Goal: Use online tool/utility: Utilize a website feature to perform a specific function

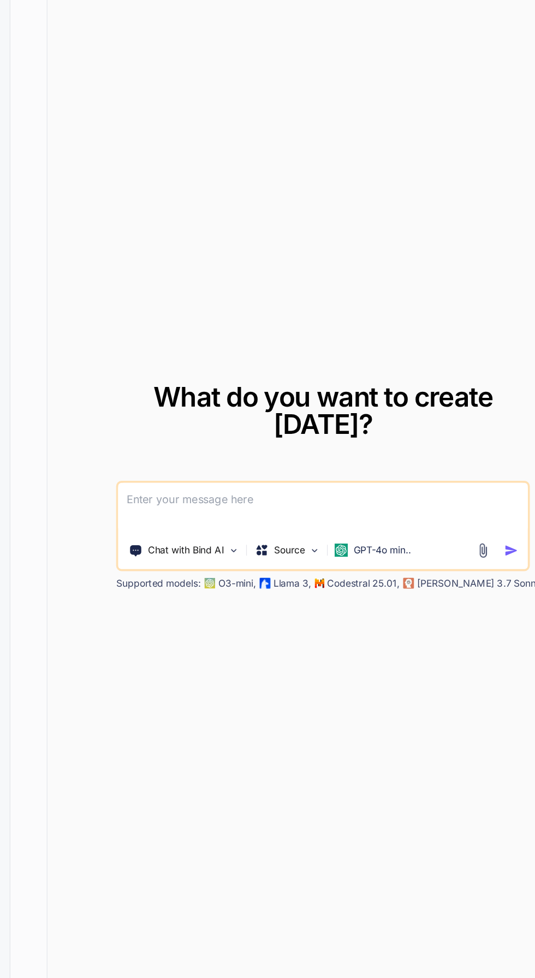
scroll to position [2, 0]
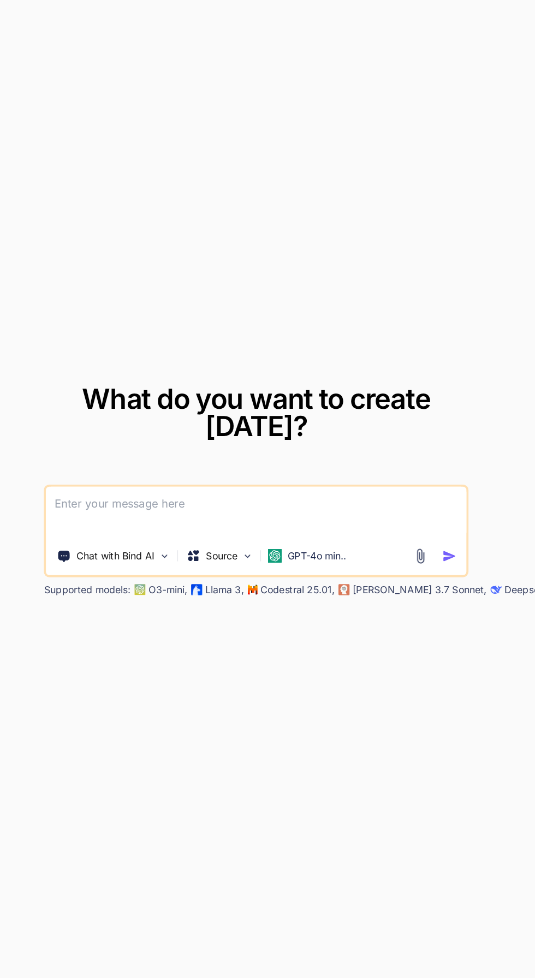
click at [250, 630] on div "What do you want to create [DATE]? Chat with Bind AI Source GPT-4o min.. Suppor…" at bounding box center [287, 509] width 447 height 940
click at [254, 592] on p "Llama 3," at bounding box center [262, 586] width 31 height 11
click at [345, 565] on p "GPT-4o min.." at bounding box center [335, 560] width 46 height 11
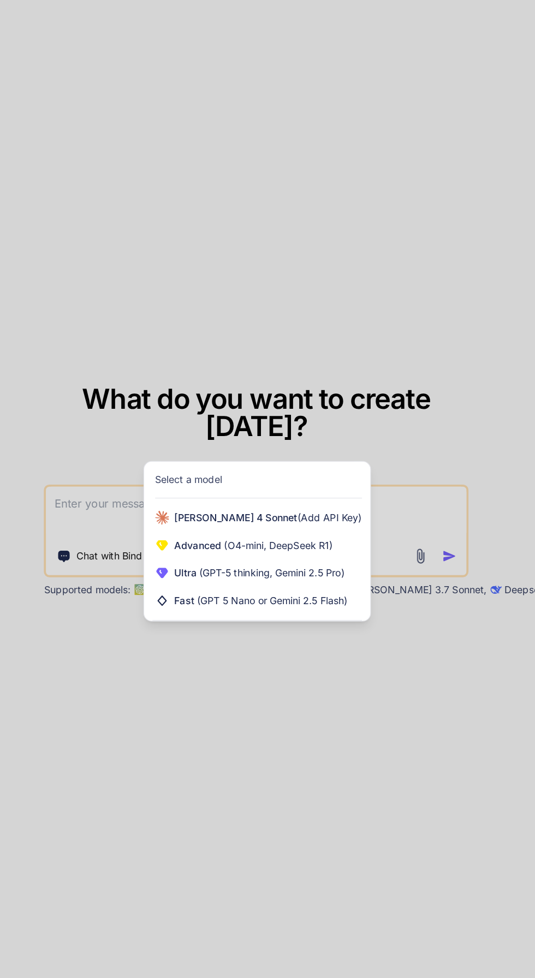
scroll to position [0, 0]
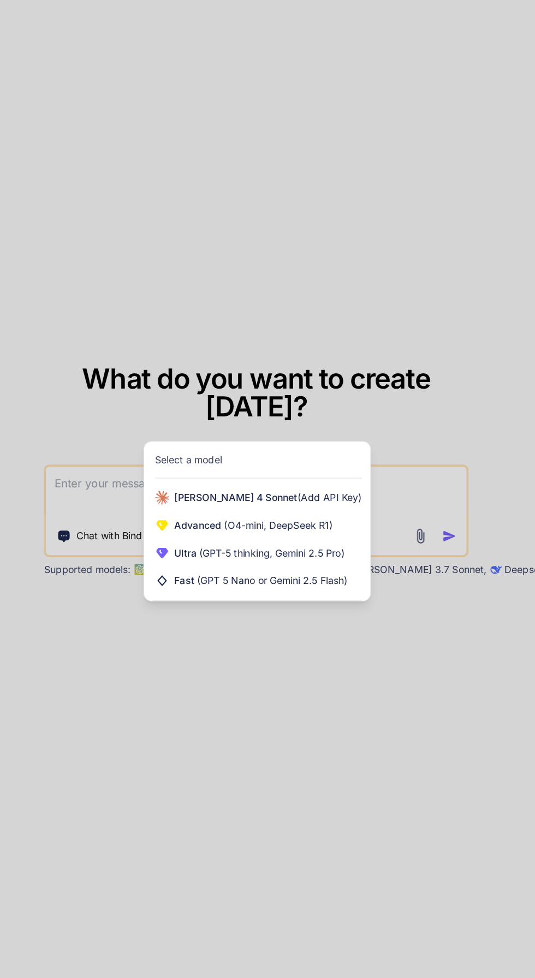
click at [168, 796] on div at bounding box center [267, 489] width 535 height 978
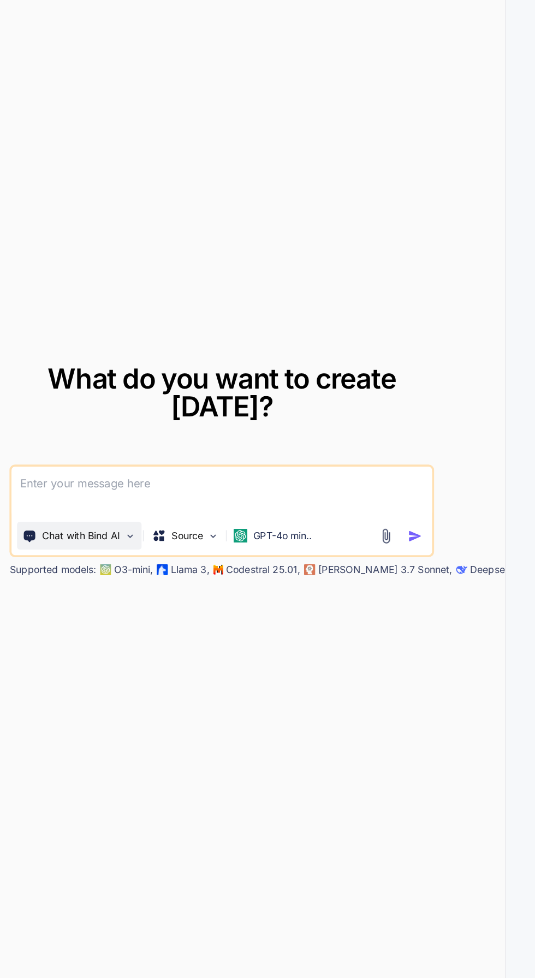
click at [202, 565] on p "Chat with Bind AI" at bounding box center [177, 560] width 62 height 11
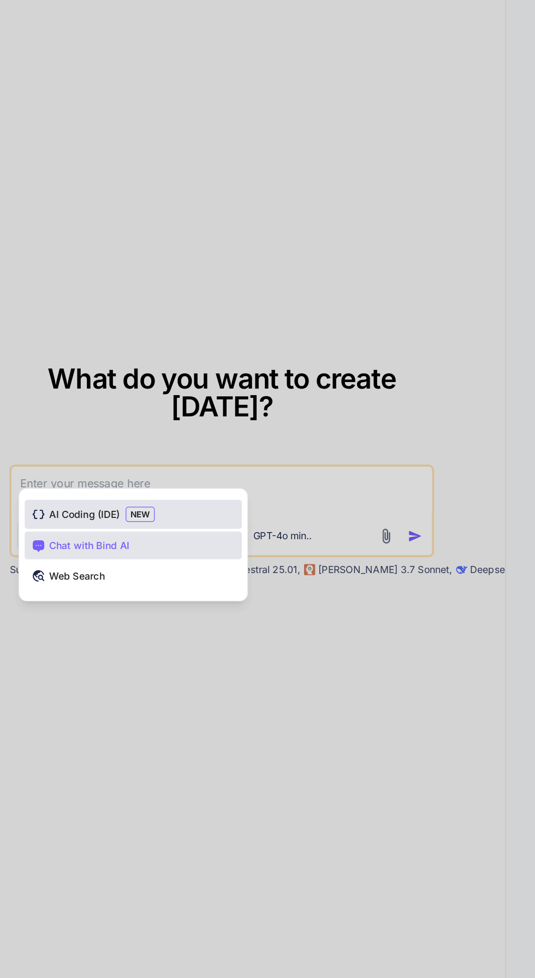
click at [159, 549] on span "AI Coding (IDE)" at bounding box center [180, 543] width 56 height 11
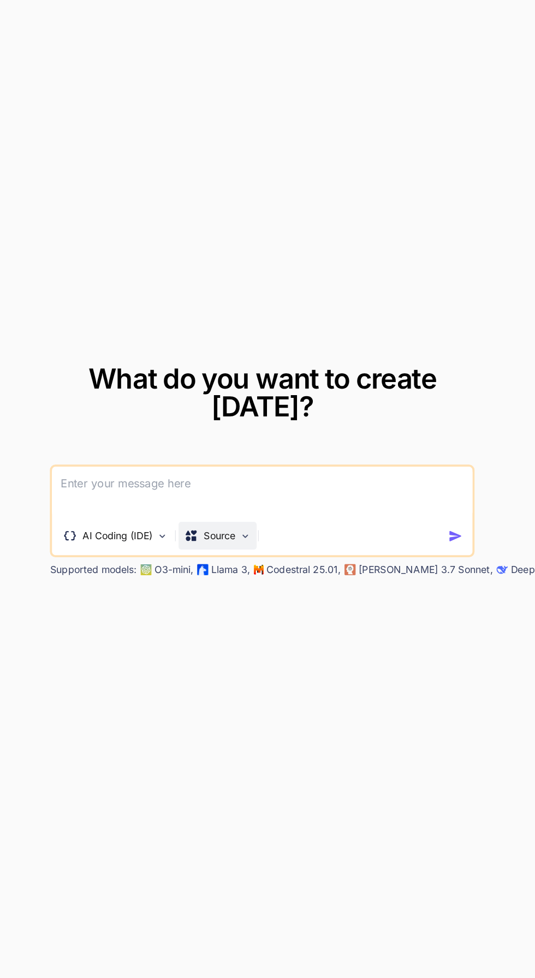
click at [255, 565] on p "Source" at bounding box center [253, 560] width 25 height 11
type textarea "x"
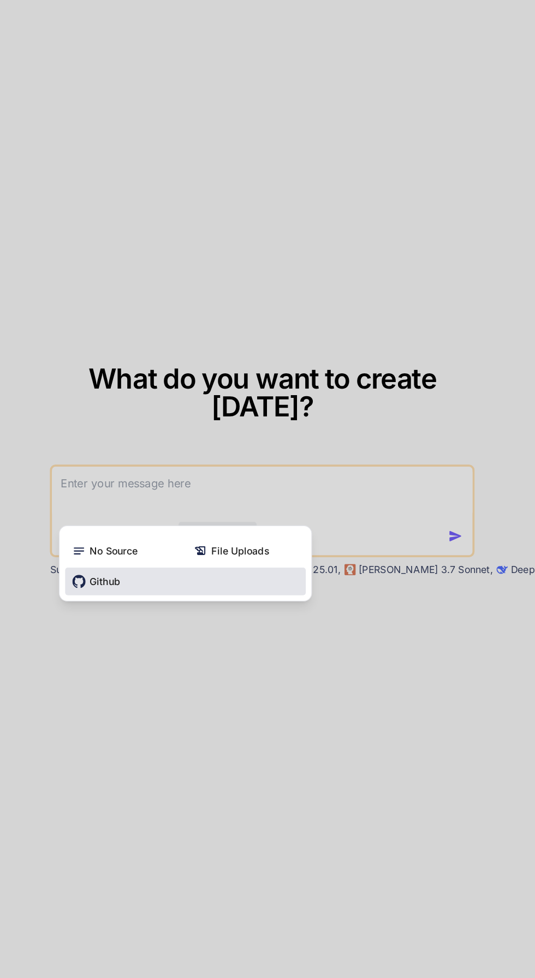
click at [146, 601] on icon at bounding box center [143, 596] width 11 height 11
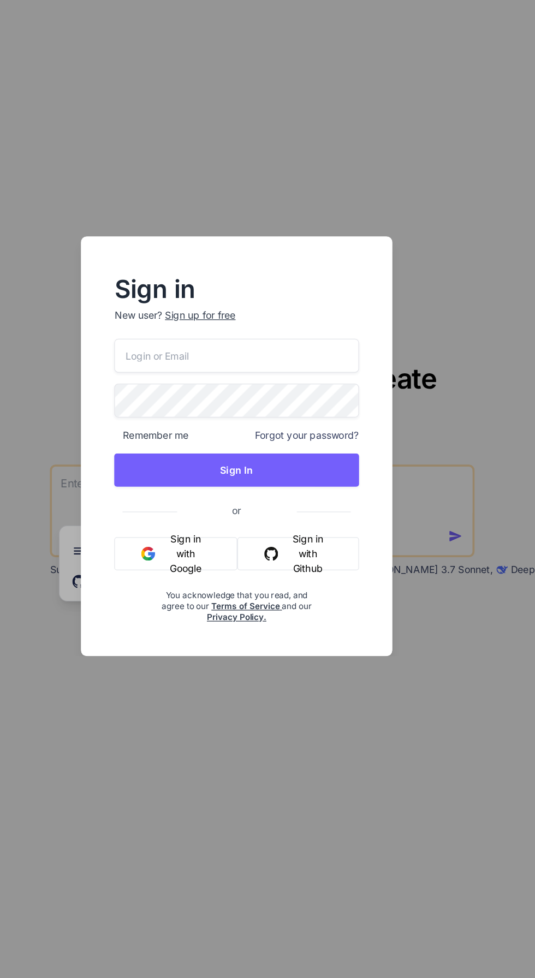
click at [327, 587] on button "Sign in with Github" at bounding box center [316, 574] width 96 height 26
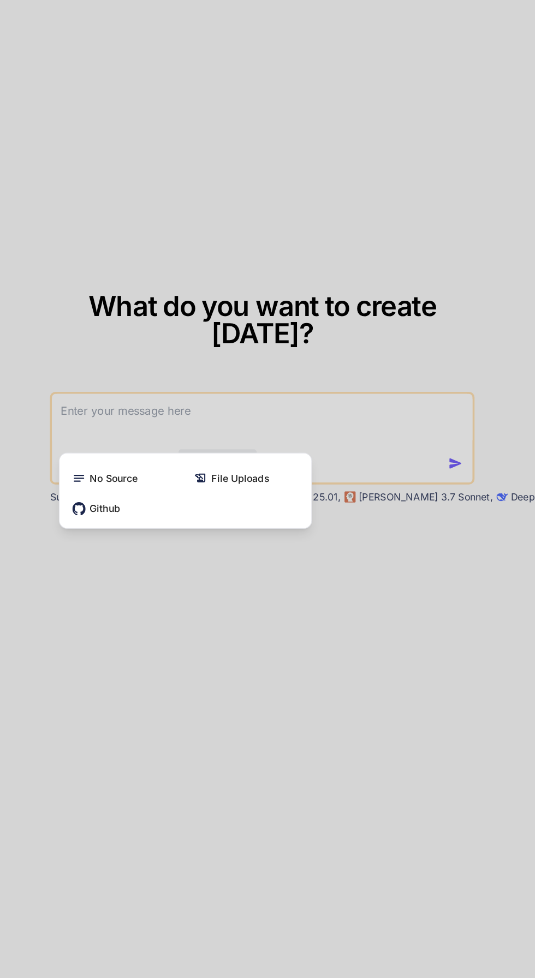
click at [148, 611] on div "No Source File Uploads Github" at bounding box center [227, 584] width 199 height 55
click at [147, 611] on div "No Source File Uploads Github" at bounding box center [227, 584] width 199 height 55
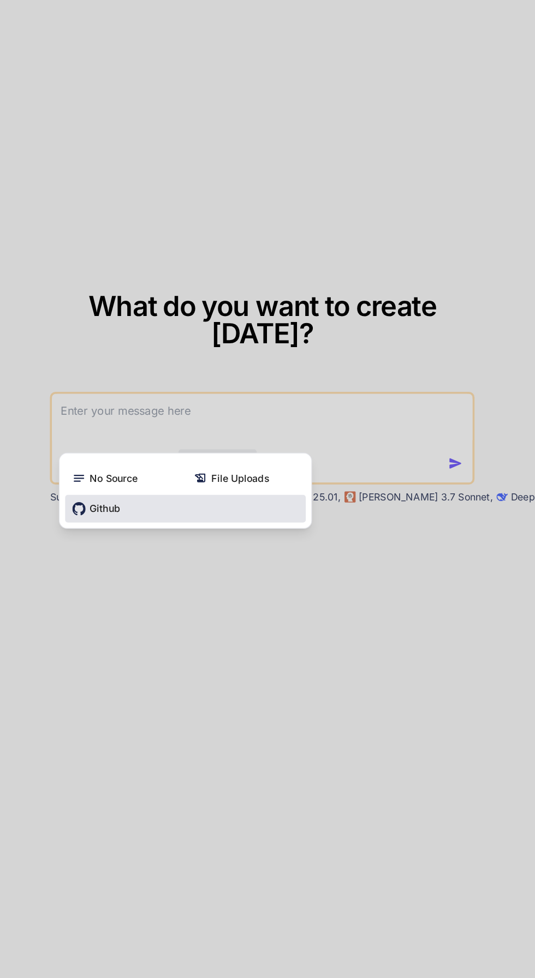
click at [166, 601] on span "Github" at bounding box center [164, 596] width 24 height 11
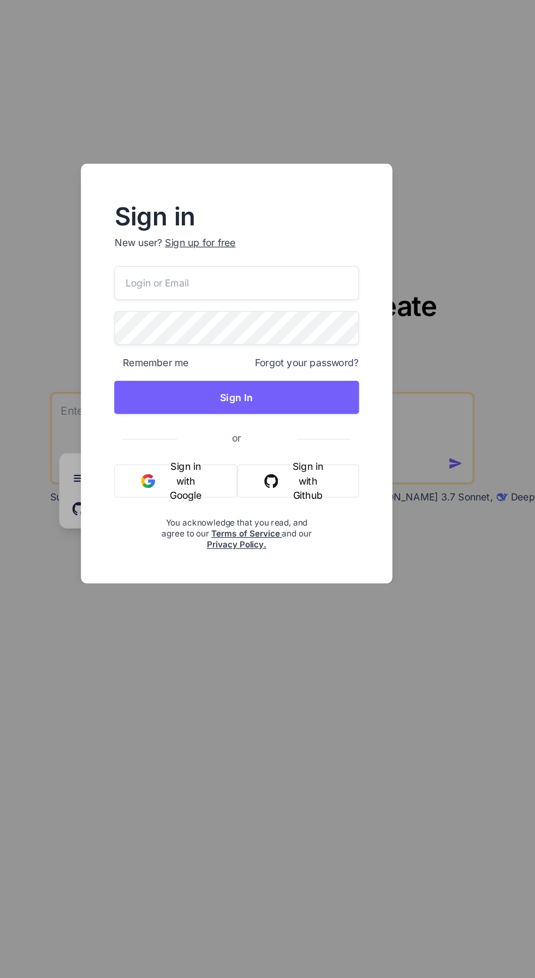
click at [340, 575] on button "Sign in with Github" at bounding box center [316, 574] width 96 height 26
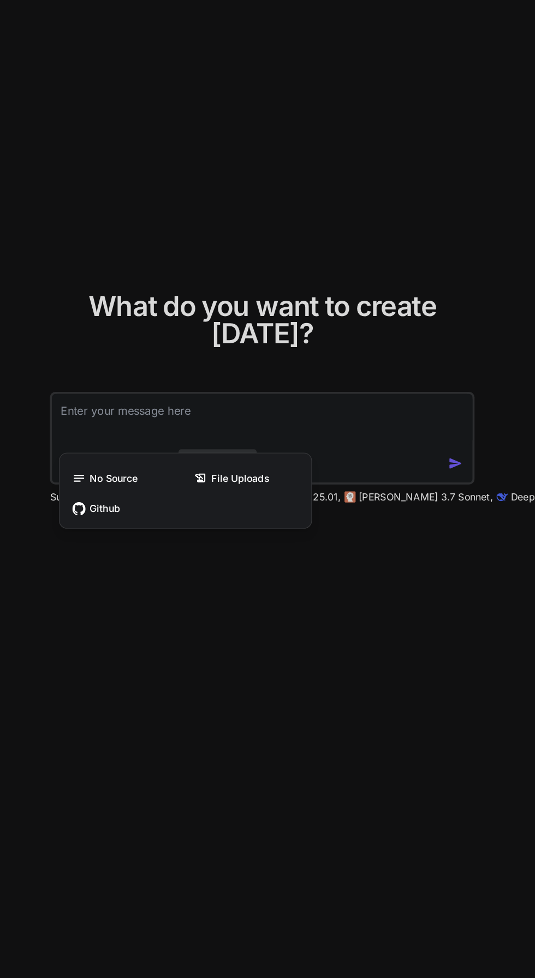
click at [393, 557] on div at bounding box center [267, 489] width 535 height 978
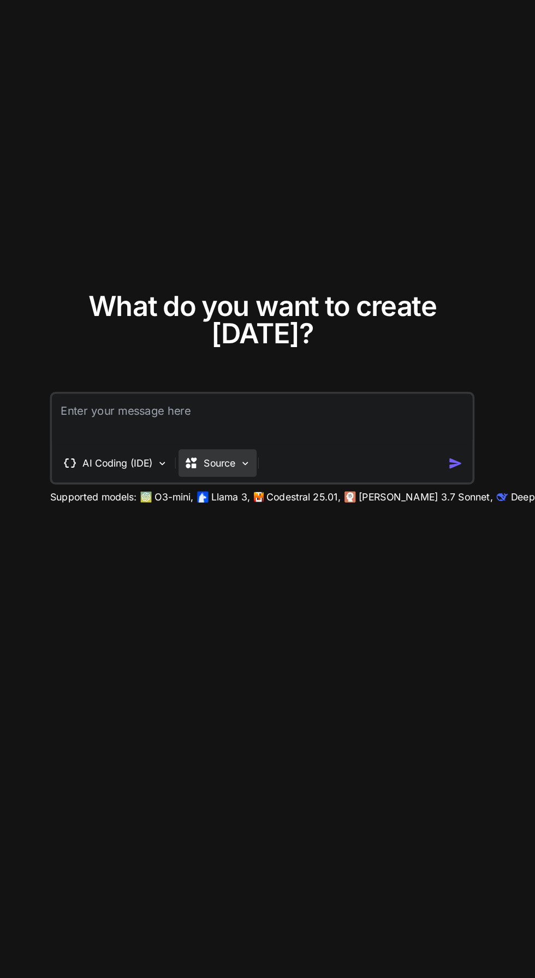
click at [249, 565] on p "Source" at bounding box center [253, 560] width 25 height 11
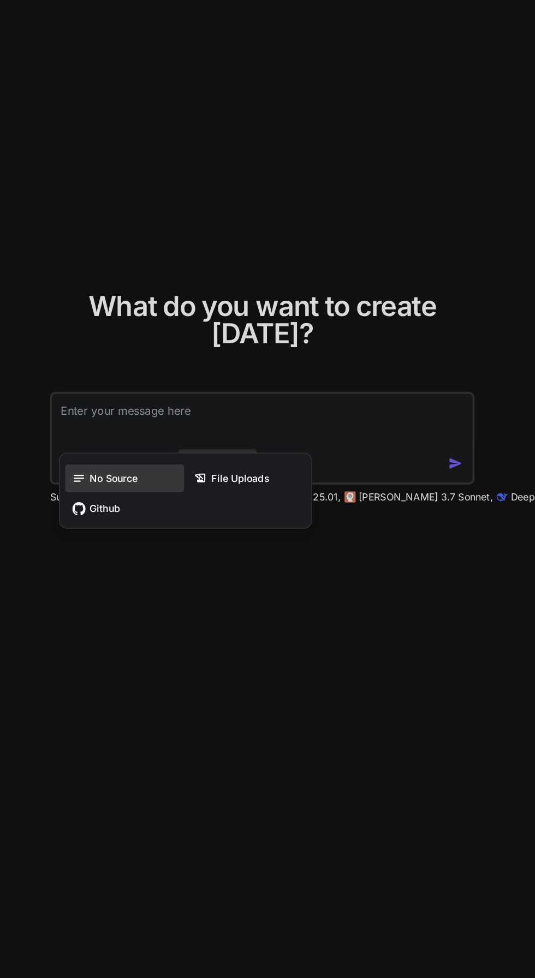
click at [156, 577] on span "No Source" at bounding box center [171, 572] width 38 height 11
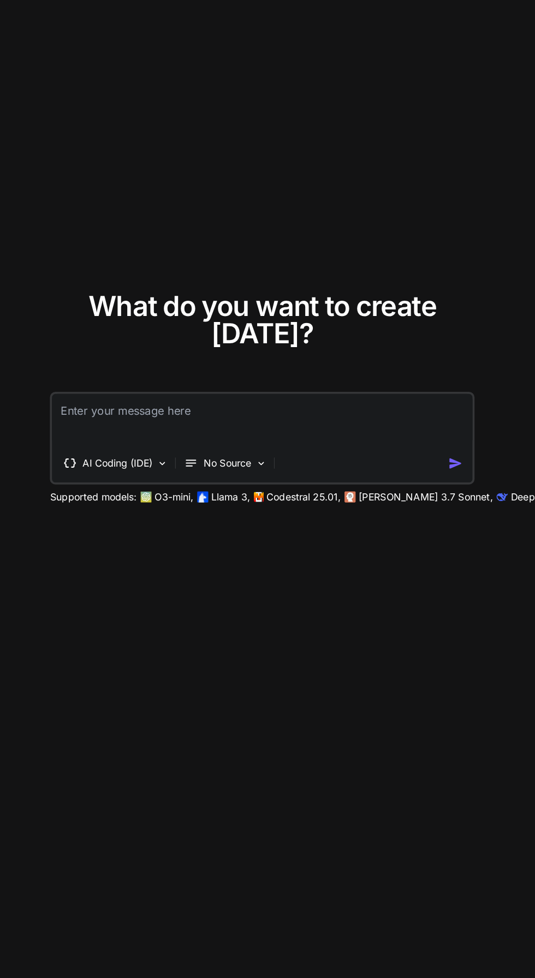
click at [458, 632] on div "What do you want to create [DATE]? AI Coding (IDE) No Source Supported models: …" at bounding box center [287, 509] width 447 height 940
click at [472, 616] on div "What do you want to create [DATE]? AI Coding (IDE) No Source Supported models: …" at bounding box center [287, 509] width 447 height 940
click at [433, 592] on div "Supported models: O3-mini, Llama 3, Codestral 25.01, [PERSON_NAME] 3.7 Sonnet, …" at bounding box center [393, 586] width 546 height 11
click at [367, 577] on div "AI Coding (IDE) No Source" at bounding box center [287, 540] width 335 height 73
click at [293, 571] on div "No Source" at bounding box center [259, 560] width 74 height 22
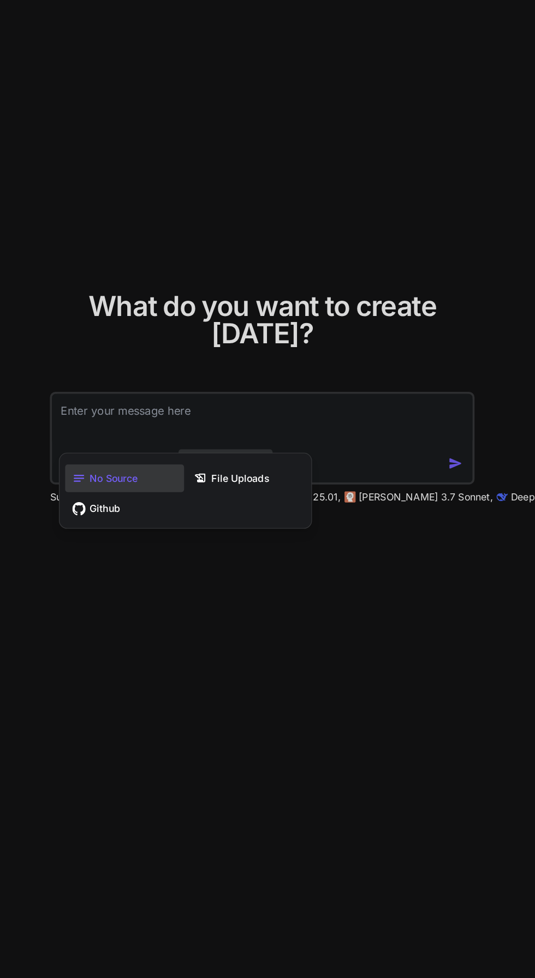
click at [332, 768] on div at bounding box center [267, 489] width 535 height 978
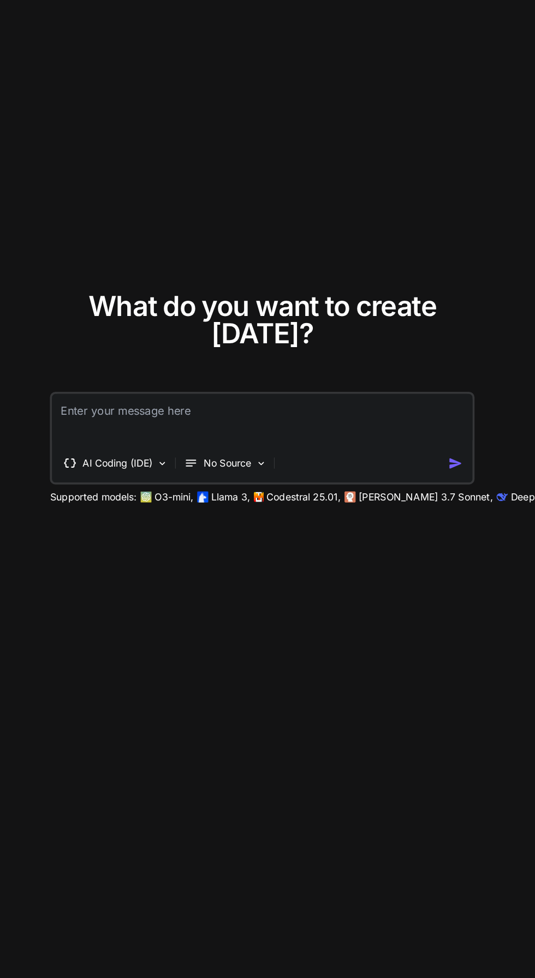
click at [152, 546] on textarea at bounding box center [288, 525] width 332 height 40
type textarea "I want to fork LAMAamd create my own LLM"
click at [436, 566] on img "button" at bounding box center [439, 560] width 11 height 11
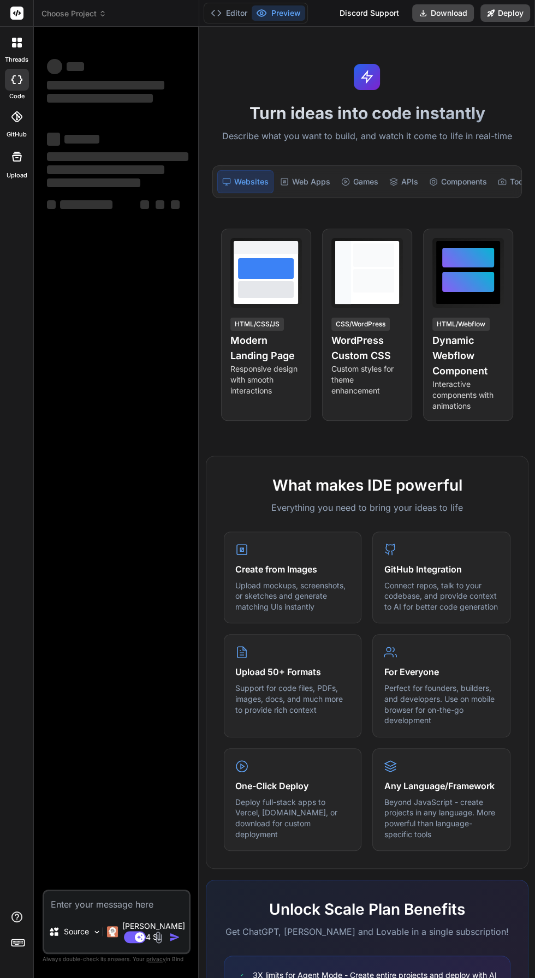
scroll to position [2, 0]
click at [451, 502] on p "Everything you need to bring your ideas to life" at bounding box center [367, 507] width 287 height 13
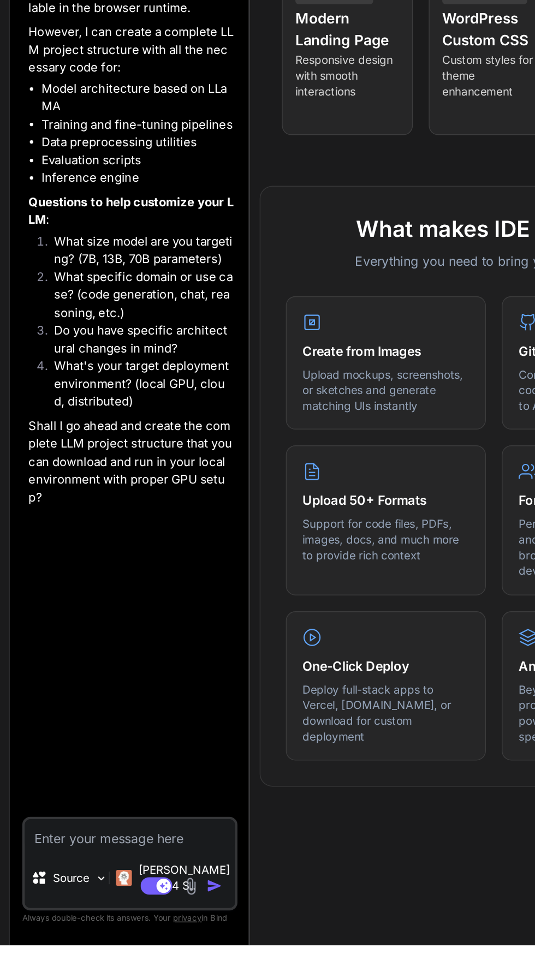
click at [59, 911] on textarea at bounding box center [116, 901] width 145 height 20
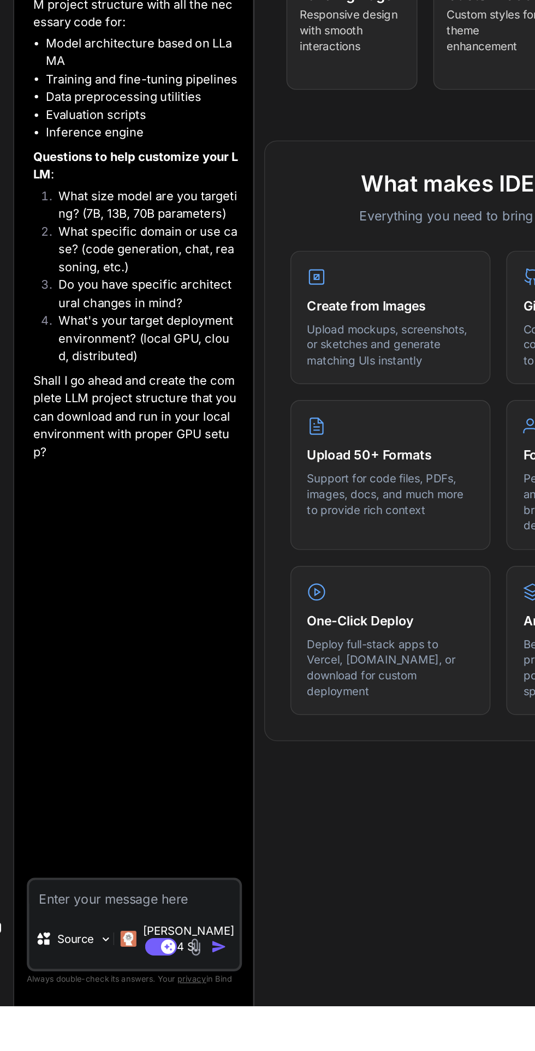
type textarea "x"
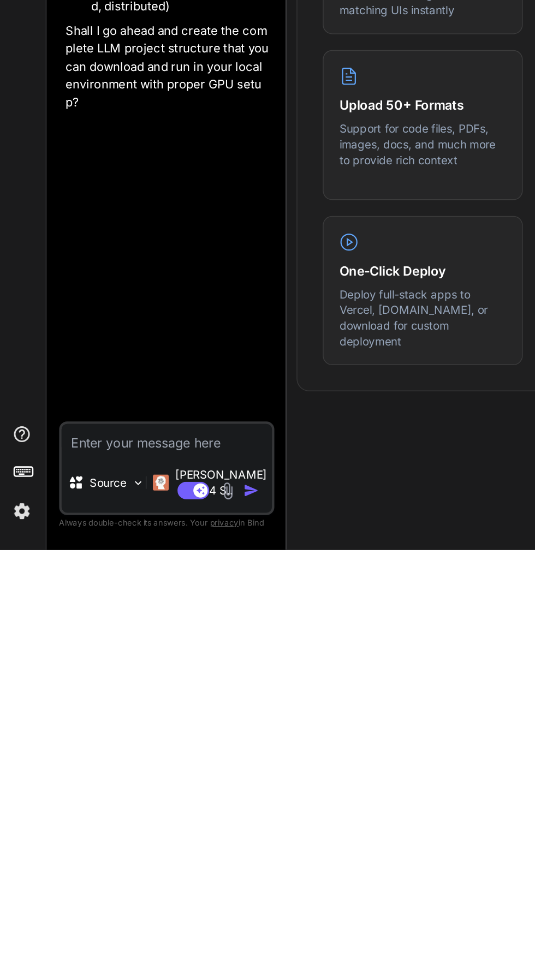
scroll to position [73, 0]
type textarea "I"
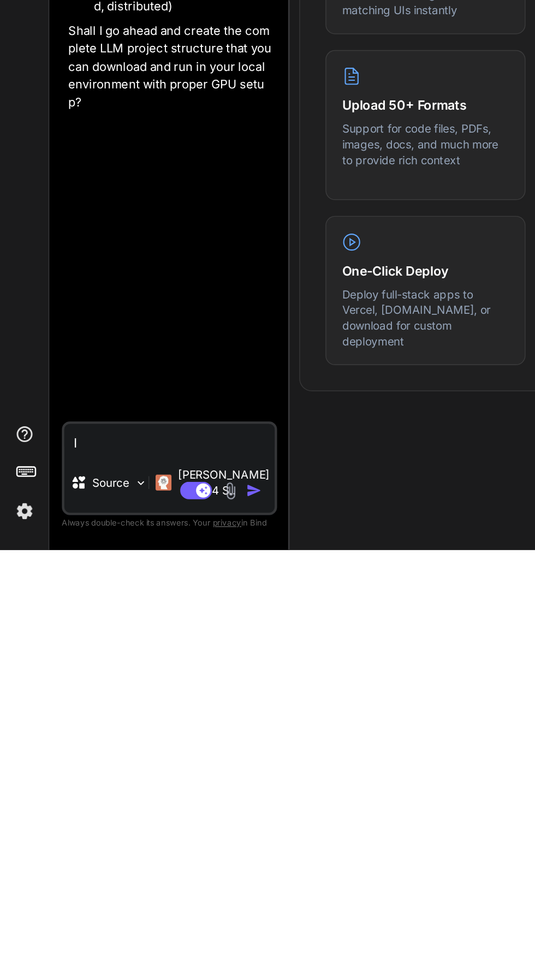
type textarea "x"
type textarea "Im"
type textarea "x"
type textarea "Ima"
type textarea "x"
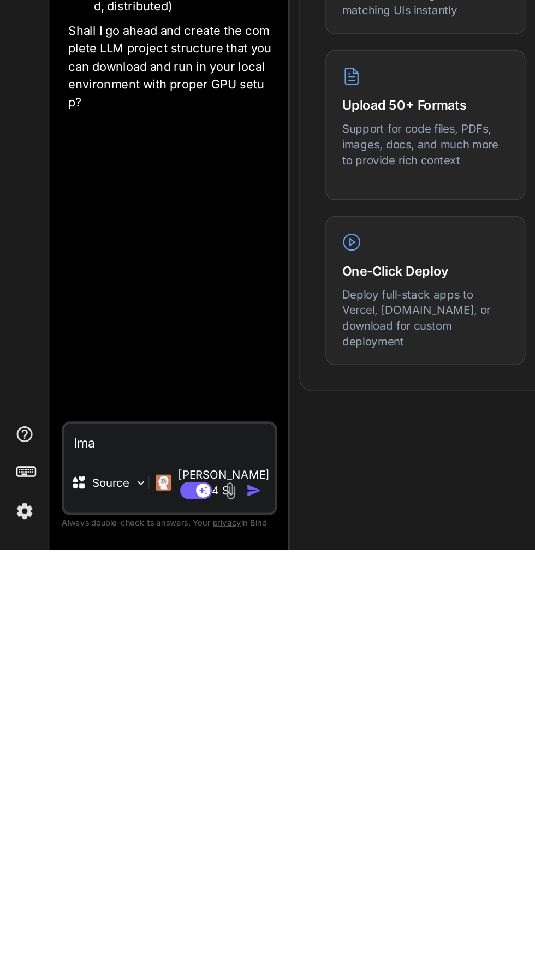
type textarea "Imag"
type textarea "x"
type textarea "Image"
type textarea "x"
type textarea "Image"
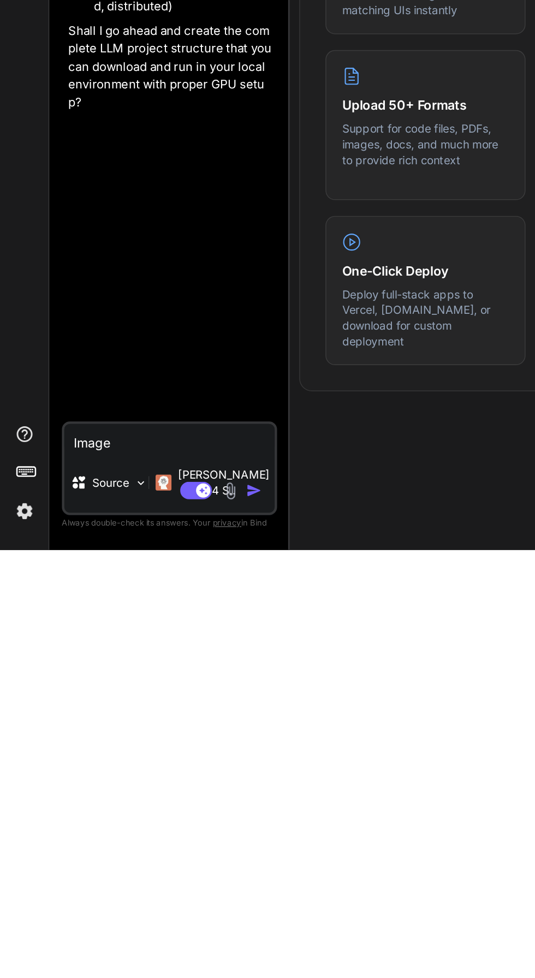
type textarea "x"
type textarea "Image g"
type textarea "x"
type textarea "Image ge"
type textarea "x"
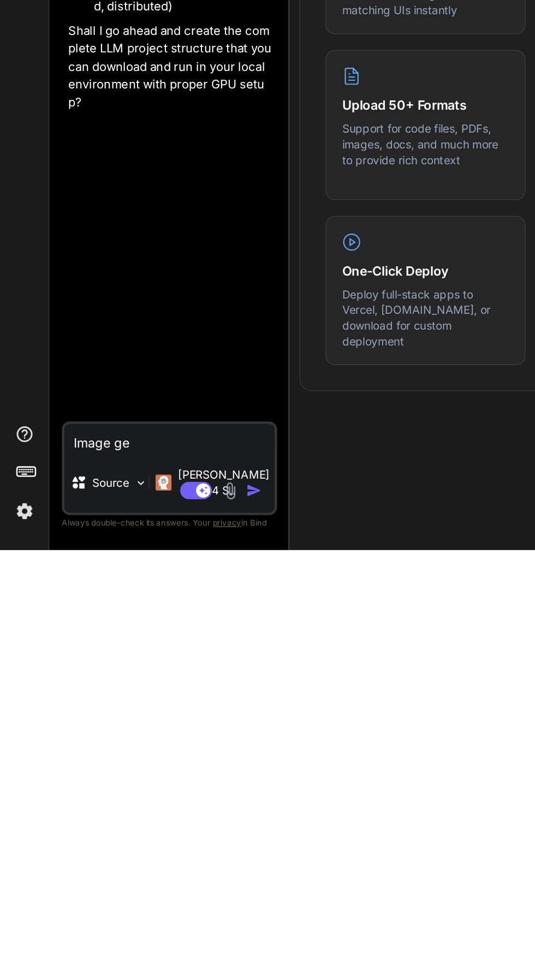
type textarea "Image gen"
type textarea "x"
type textarea "Image gene"
type textarea "x"
type textarea "Image gener"
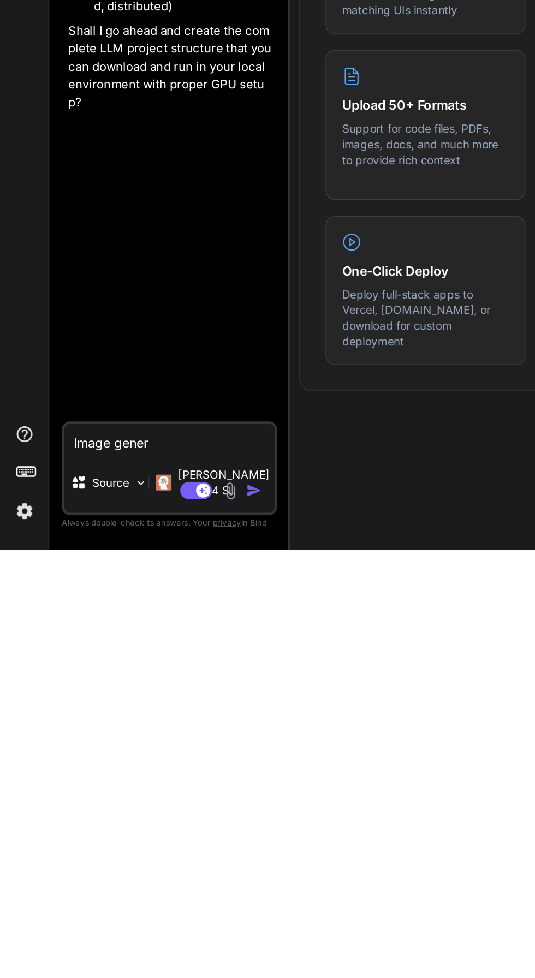
type textarea "x"
type textarea "Image genera"
type textarea "x"
type textarea "Image generat"
type textarea "x"
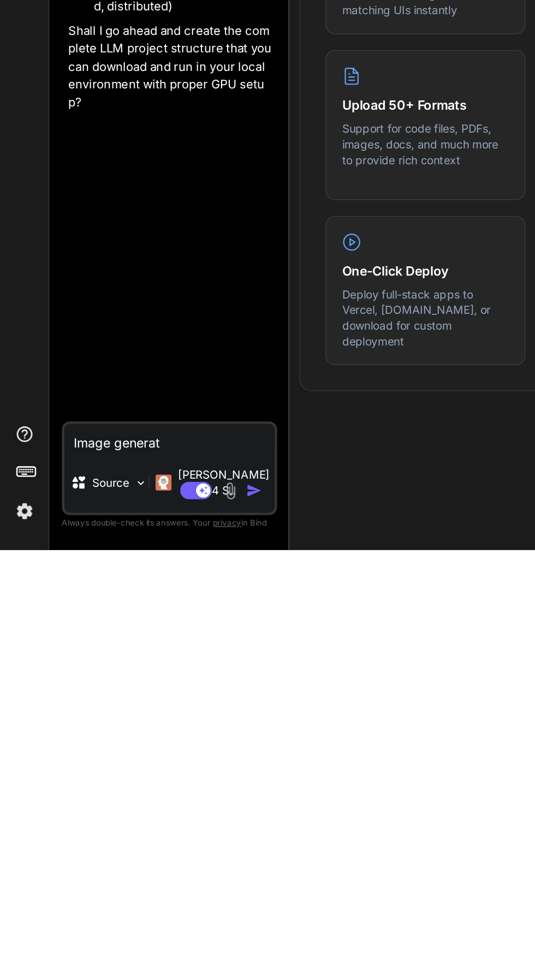
type textarea "Image generati"
type textarea "x"
type textarea "Image generatio"
type textarea "x"
type textarea "Image generation"
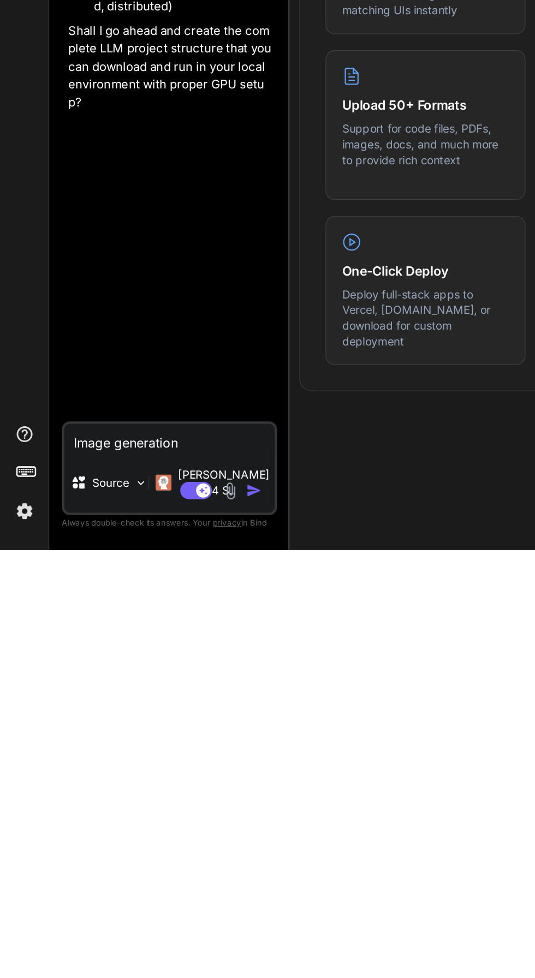
type textarea "x"
type textarea "Image generation"
type textarea "x"
type textarea "Image generation ,"
type textarea "x"
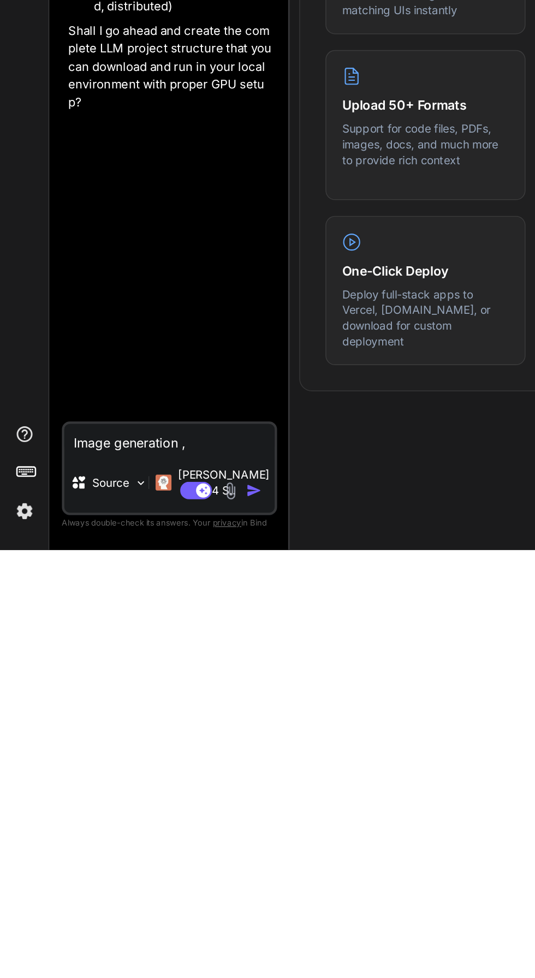
type textarea "Image generation ,"
type textarea "x"
type textarea "Image generation ,"
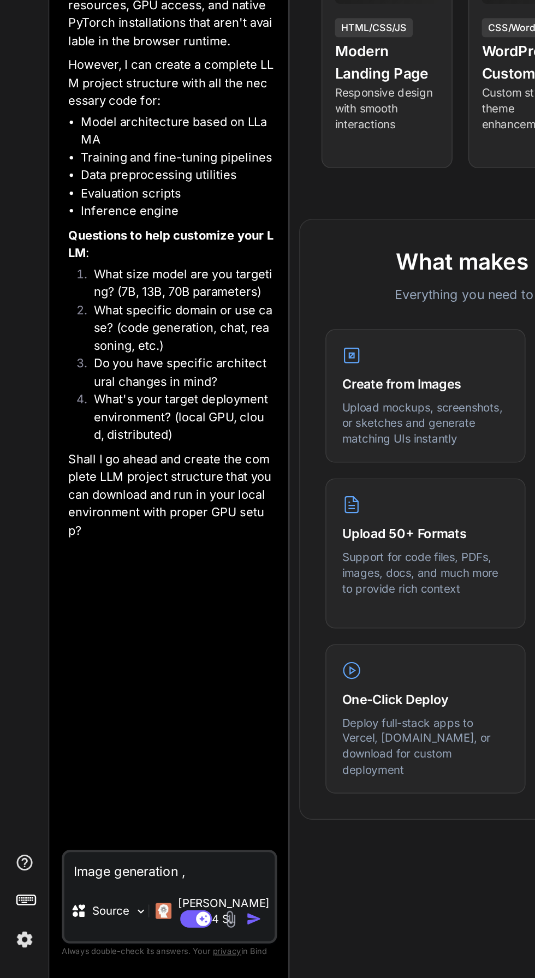
click at [161, 909] on textarea "Image generation ," at bounding box center [116, 901] width 145 height 20
type textarea "x"
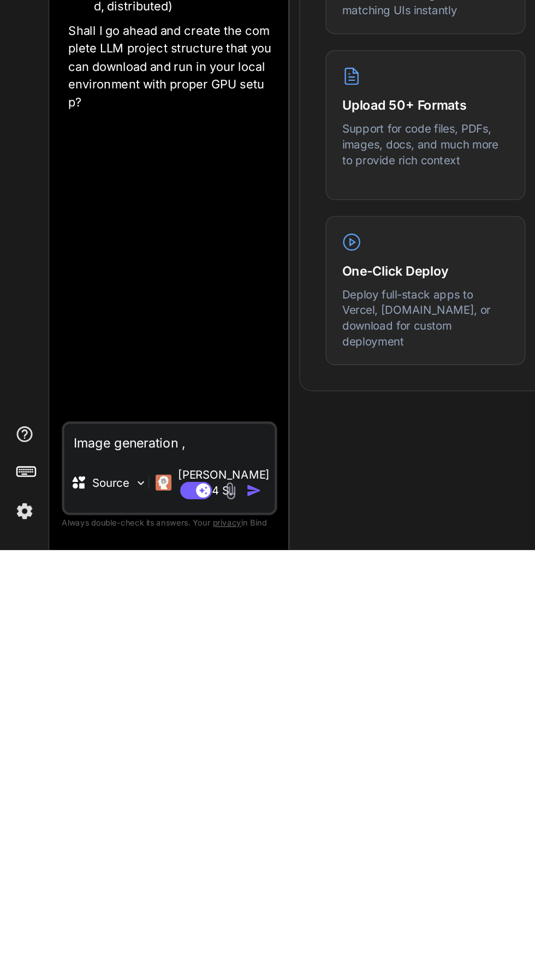
type textarea "Image generation ,"
type textarea "x"
type textarea "Image generation"
type textarea "x"
type textarea "Image generation"
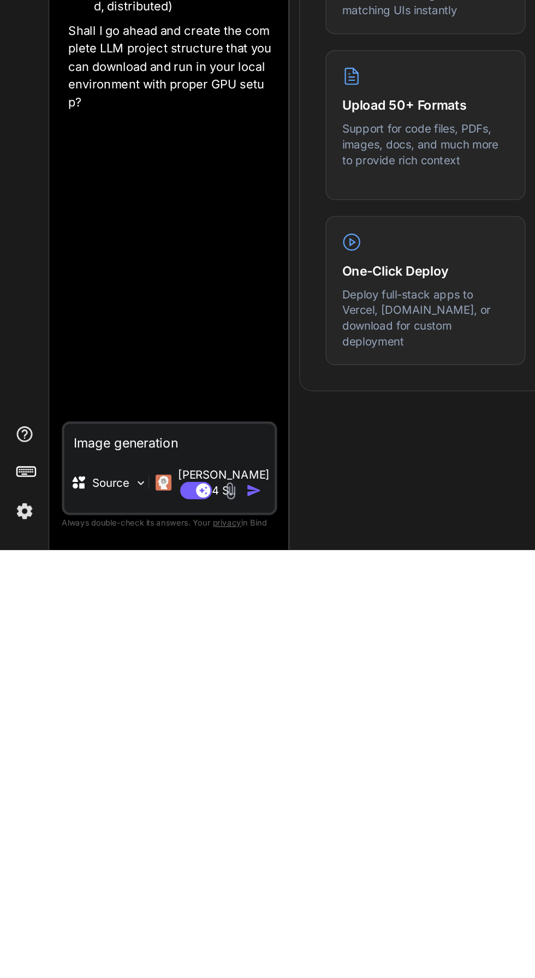
click at [175, 941] on img "button" at bounding box center [174, 937] width 11 height 11
type textarea "x"
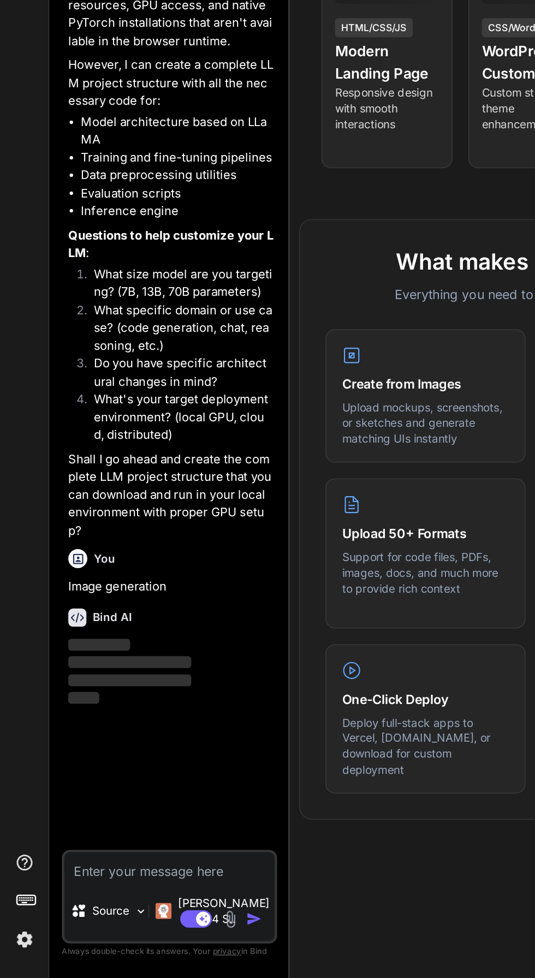
click at [59, 911] on textarea at bounding box center [116, 901] width 145 height 20
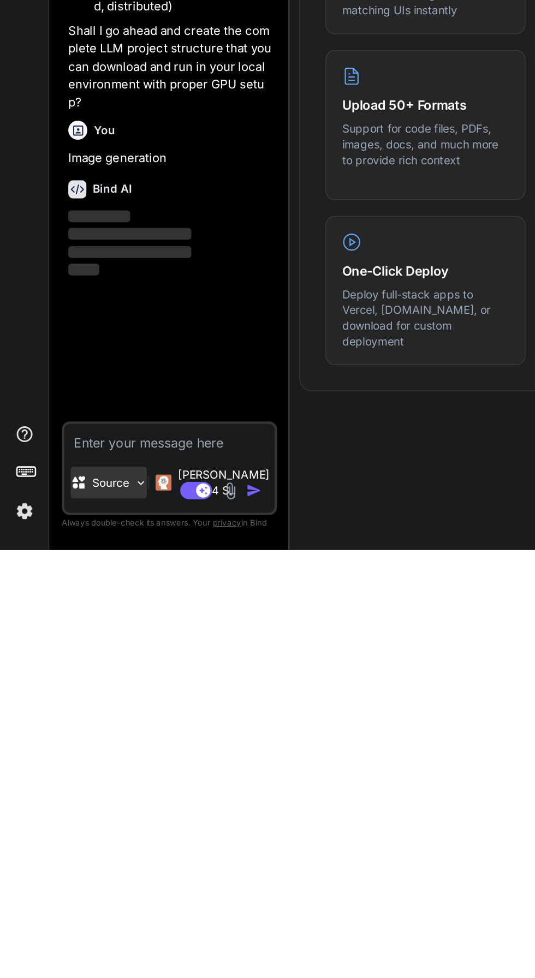
click at [76, 937] on p "Source" at bounding box center [76, 931] width 25 height 11
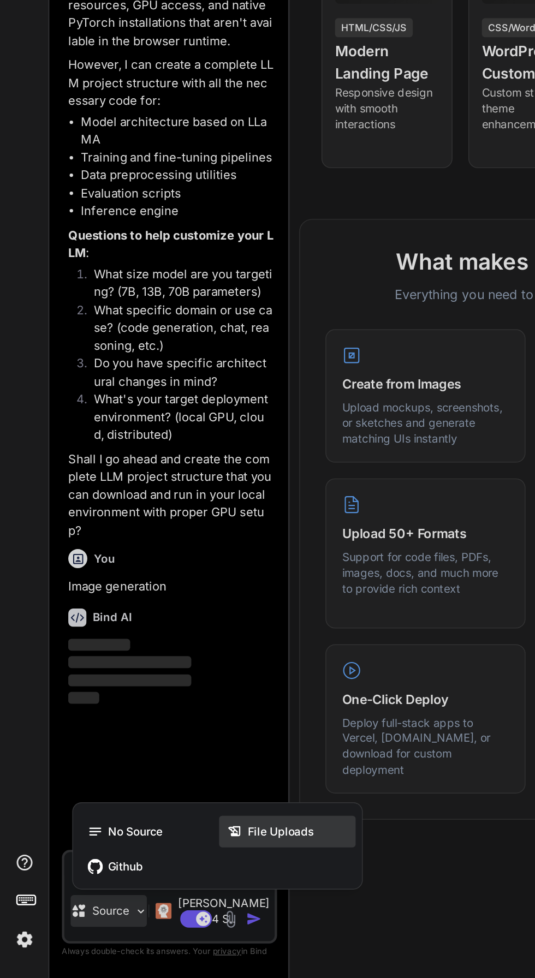
click at [195, 881] on span "File Uploads" at bounding box center [193, 877] width 46 height 11
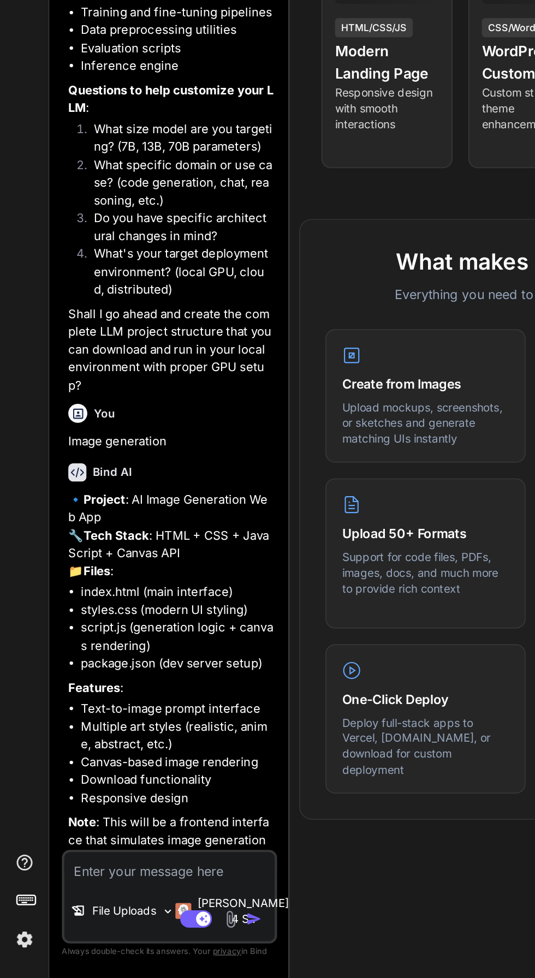
scroll to position [155, 0]
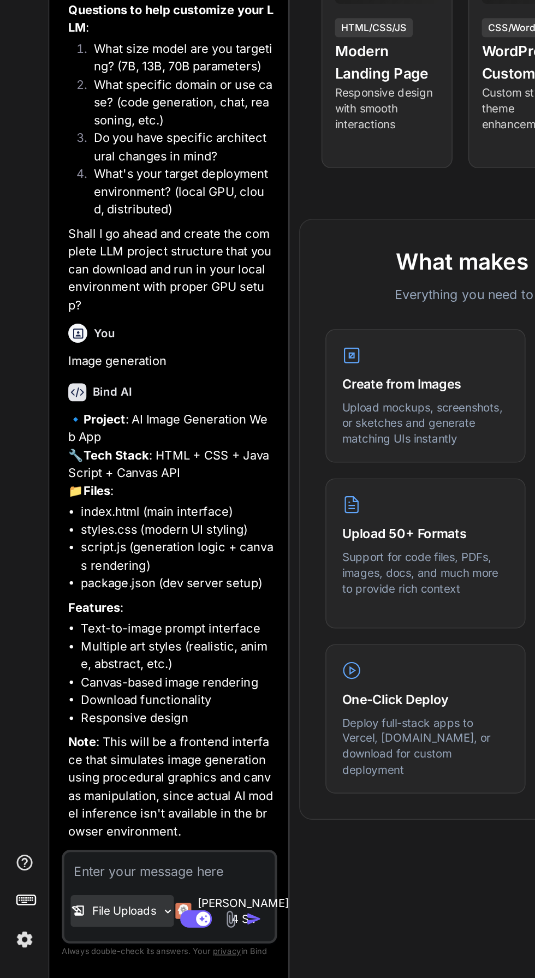
click at [75, 932] on p "File Uploads" at bounding box center [86, 931] width 44 height 11
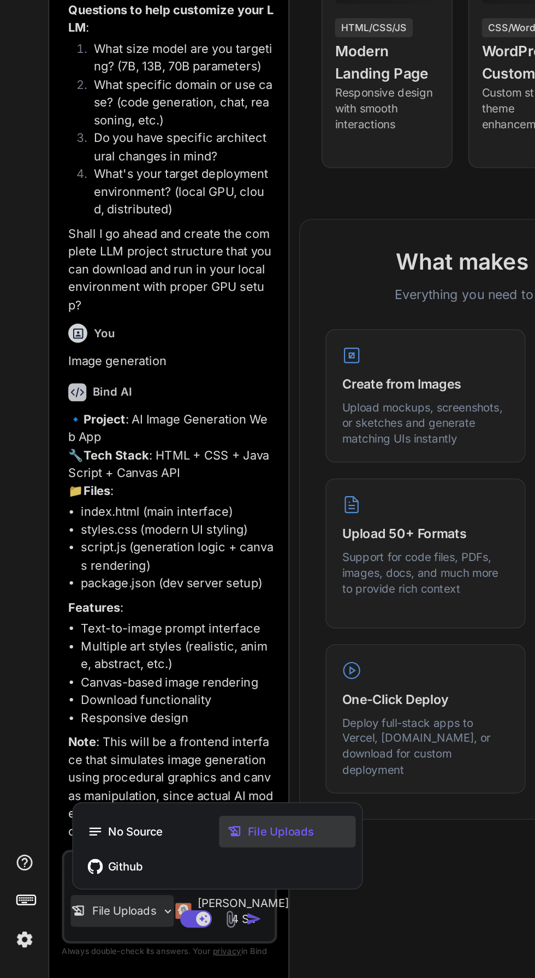
click at [213, 874] on span "File Uploads" at bounding box center [193, 877] width 46 height 11
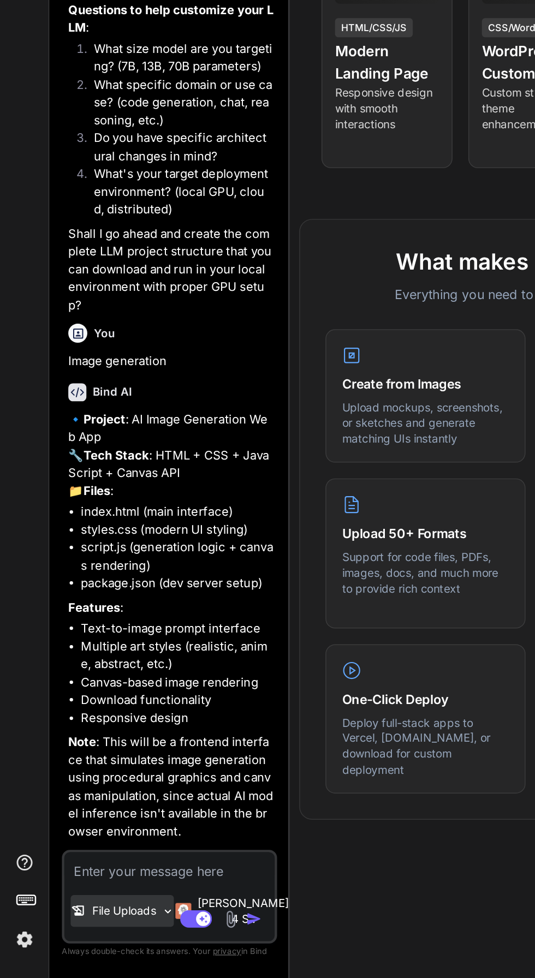
click at [80, 934] on p "File Uploads" at bounding box center [86, 931] width 44 height 11
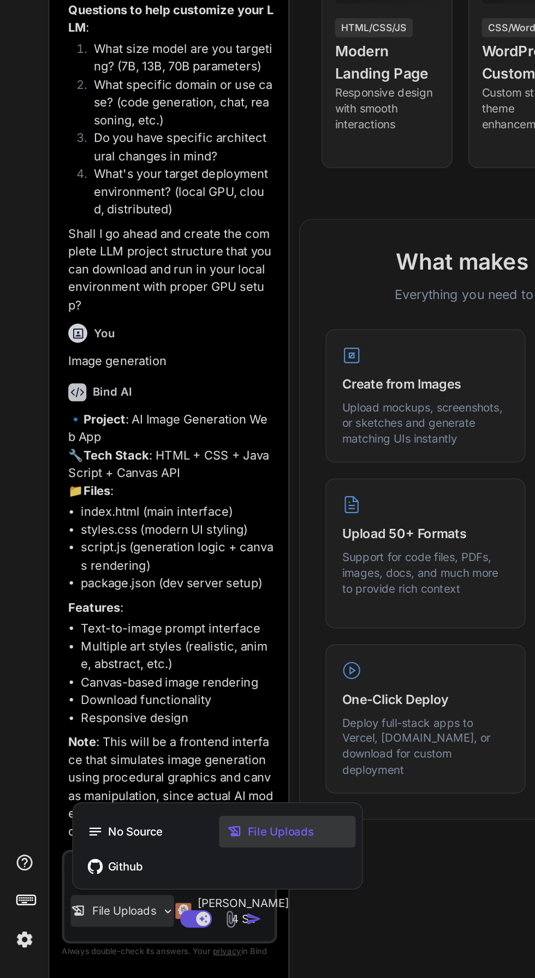
click at [182, 873] on span "File Uploads" at bounding box center [193, 877] width 46 height 11
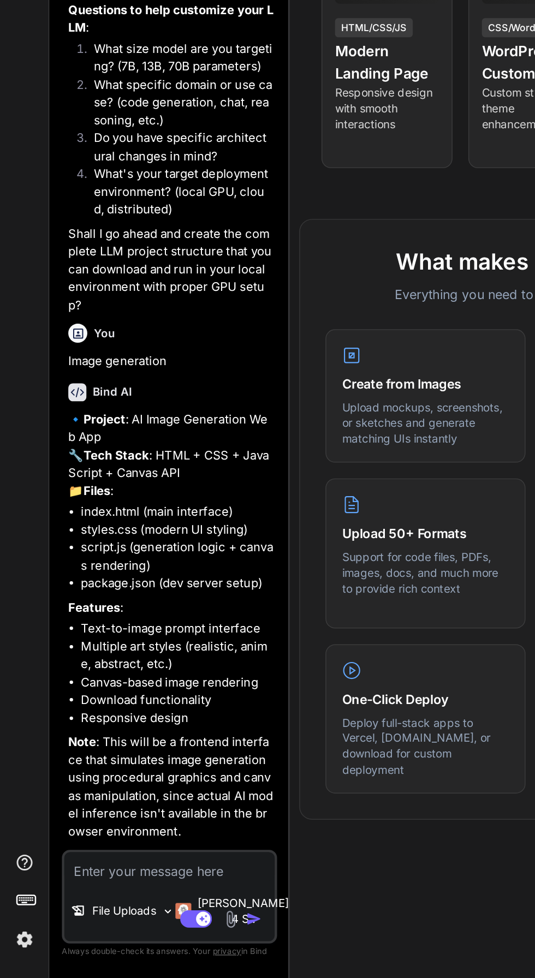
click at [156, 939] on img at bounding box center [158, 937] width 13 height 13
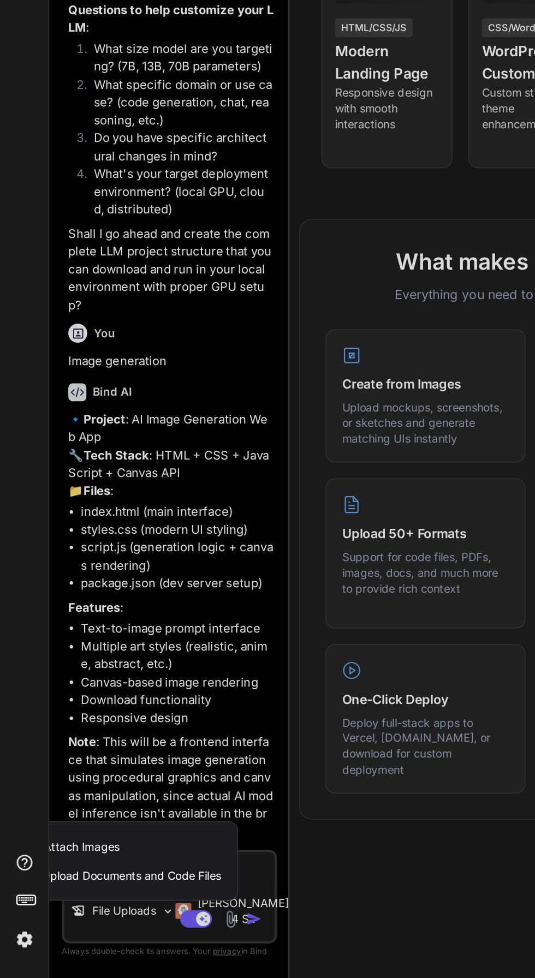
click at [69, 909] on span "Upload Documents and Code Files" at bounding box center [90, 907] width 123 height 11
type textarea "x"
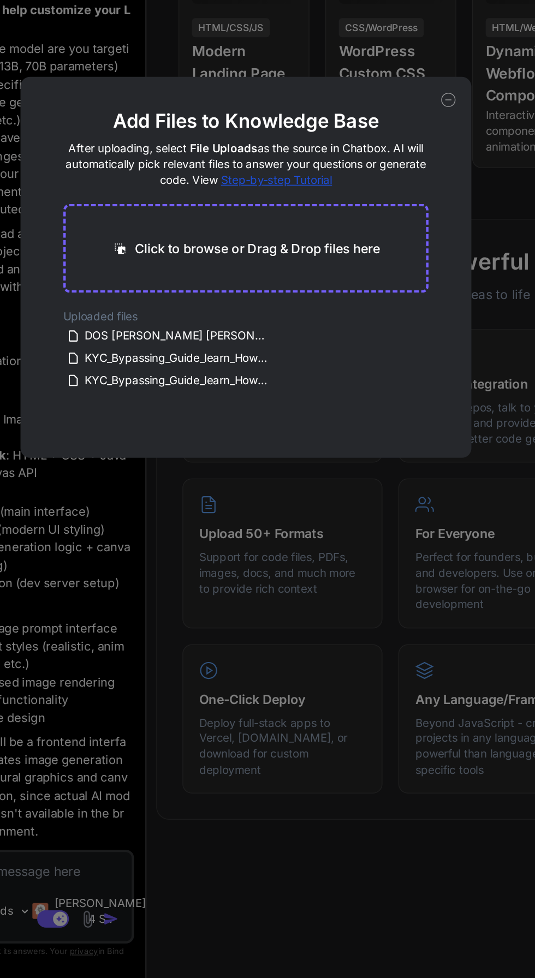
click at [212, 474] on p "Click to browse or Drag & Drop files here" at bounding box center [275, 475] width 169 height 13
type input "C:\fakepath\downloadfile(2).PDF"
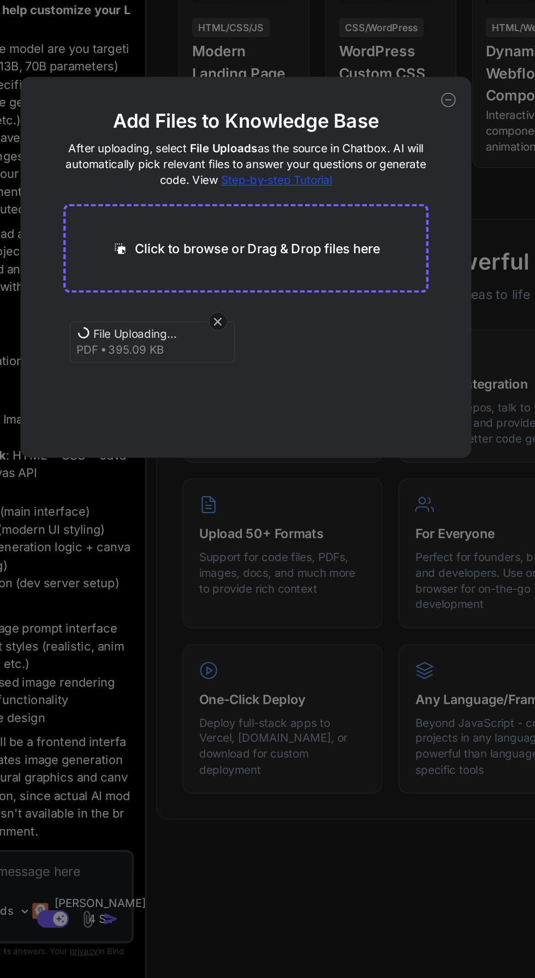
click at [249, 529] on icon at bounding box center [247, 526] width 9 height 9
click at [245, 526] on icon at bounding box center [247, 526] width 9 height 9
click at [247, 526] on icon at bounding box center [248, 525] width 5 height 5
type textarea "x"
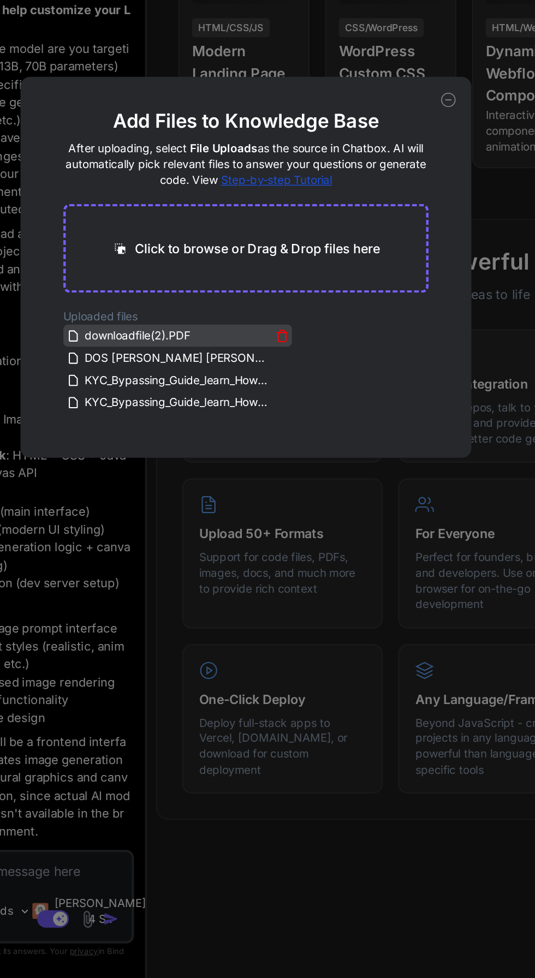
click at [240, 533] on div "downloadfile(2).PDF" at bounding box center [214, 535] width 140 height 13
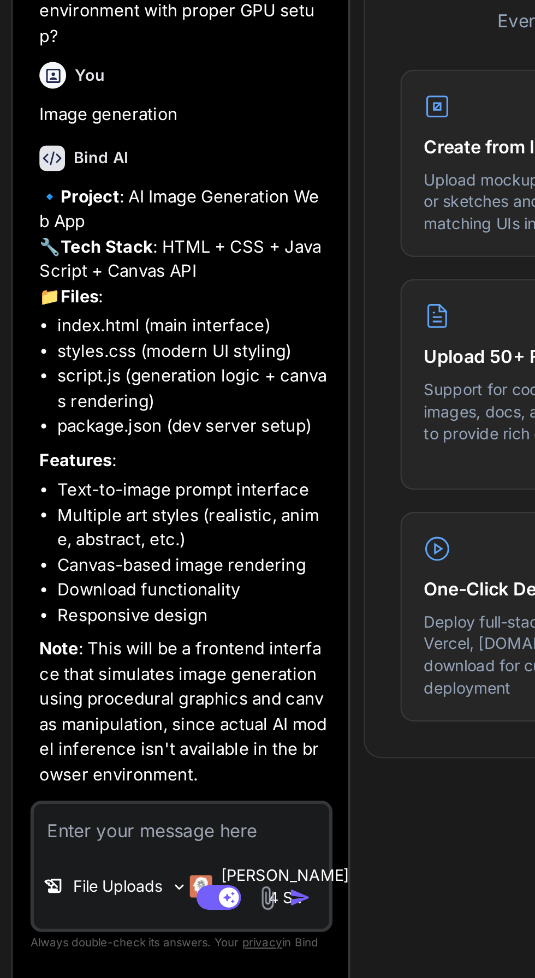
scroll to position [73, 0]
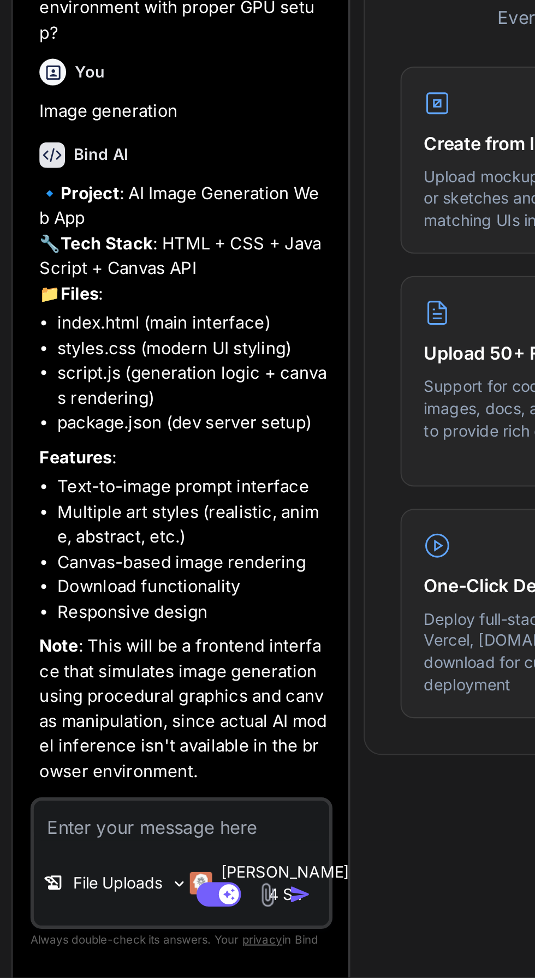
click at [156, 938] on img at bounding box center [158, 937] width 13 height 13
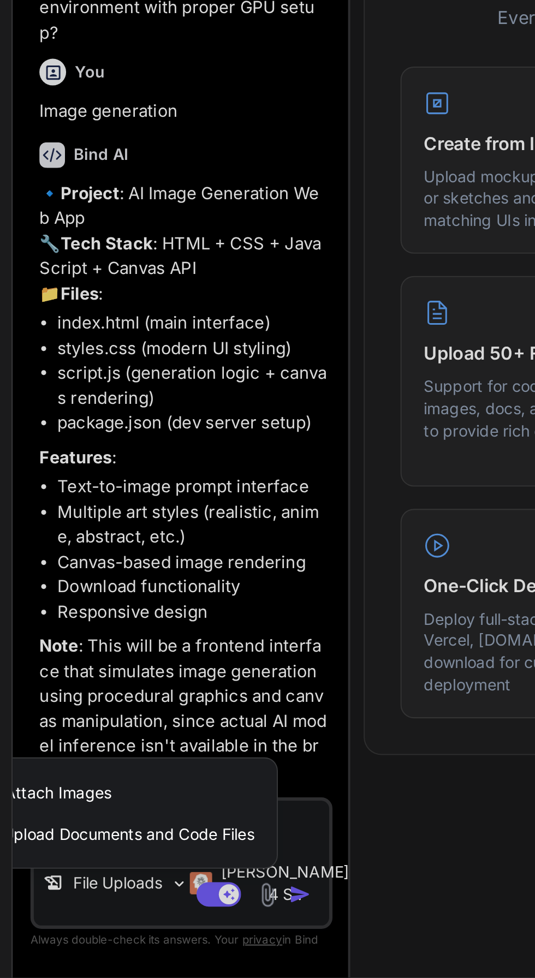
click at [69, 909] on span "Upload Documents and Code Files" at bounding box center [90, 907] width 123 height 11
type textarea "x"
